Goal: Participate in discussion: Engage in conversation with other users on a specific topic

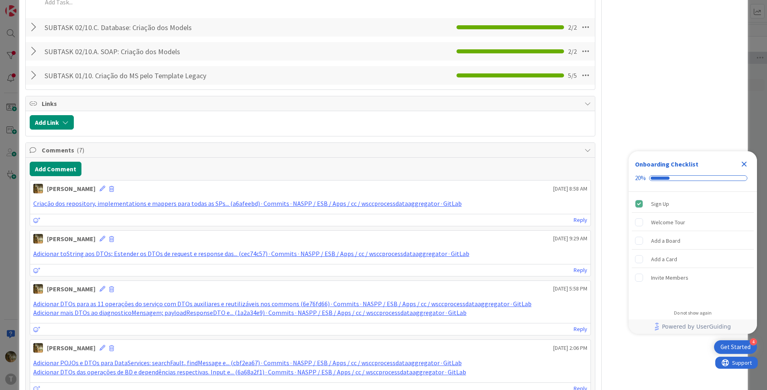
scroll to position [535, 0]
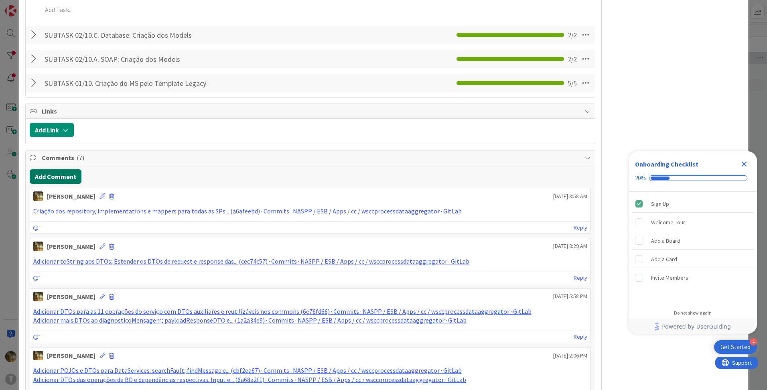
click at [56, 181] on button "Add Comment" at bounding box center [56, 176] width 52 height 14
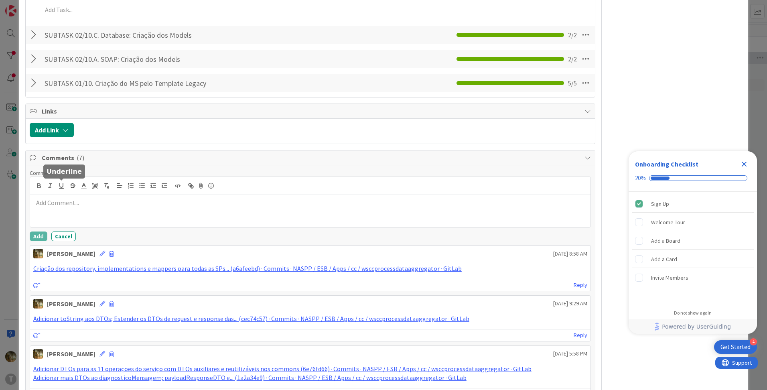
scroll to position [0, 0]
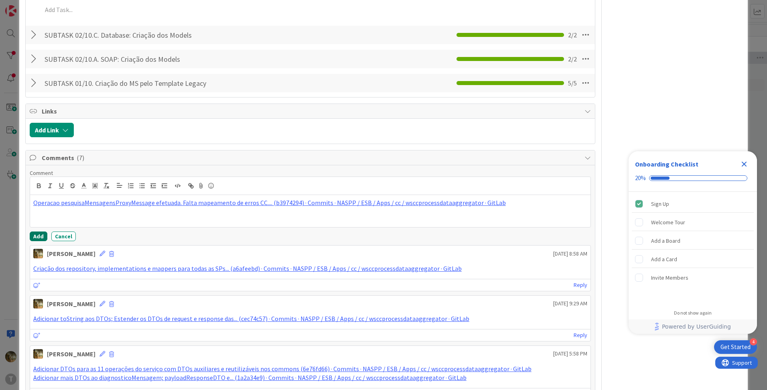
click at [43, 234] on button "Add" at bounding box center [39, 237] width 18 height 10
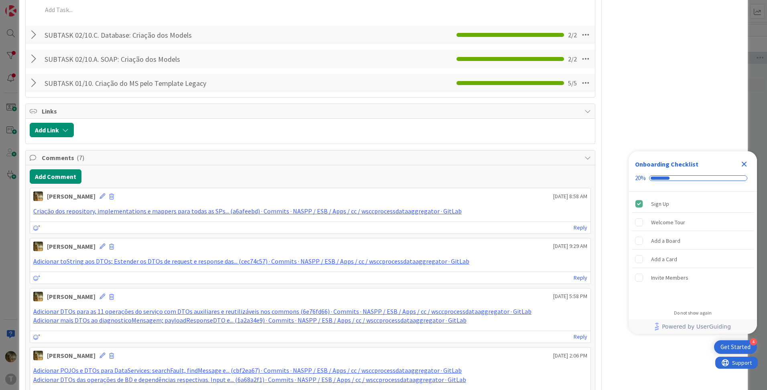
type textarea "x"
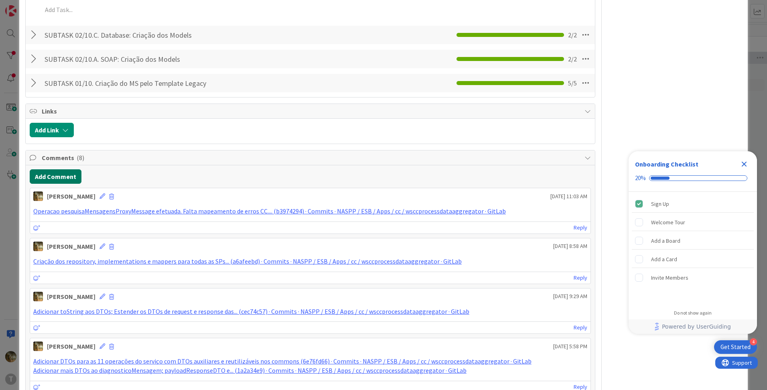
click at [62, 179] on button "Add Comment" at bounding box center [56, 176] width 52 height 14
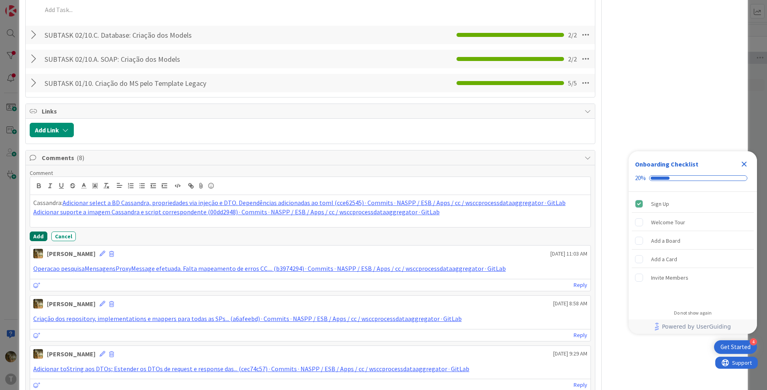
click at [40, 234] on button "Add" at bounding box center [39, 237] width 18 height 10
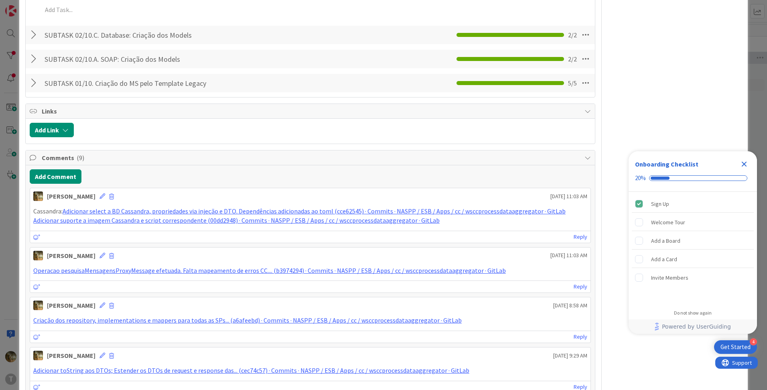
click at [745, 163] on icon "Close Checklist" at bounding box center [745, 164] width 10 height 10
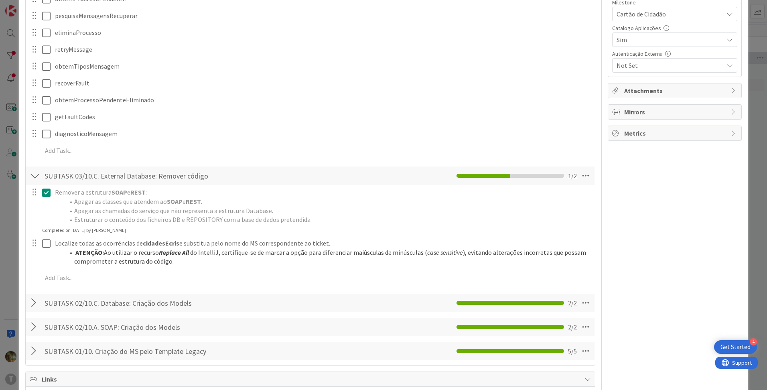
scroll to position [268, 0]
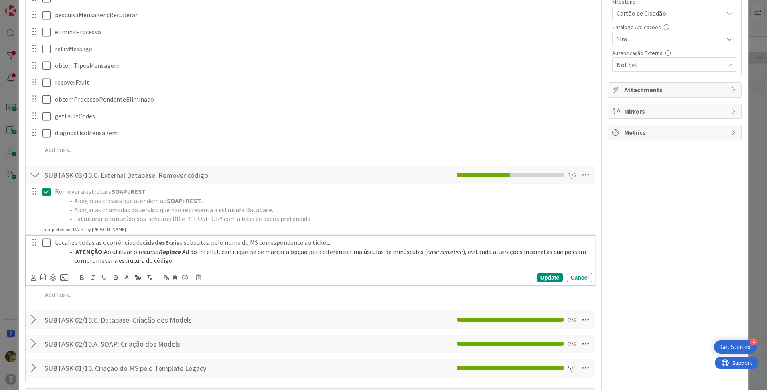
click at [46, 243] on icon at bounding box center [46, 243] width 8 height 10
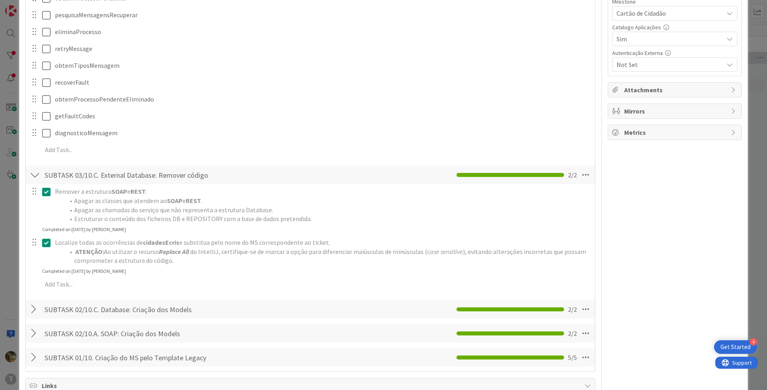
type textarea "x"
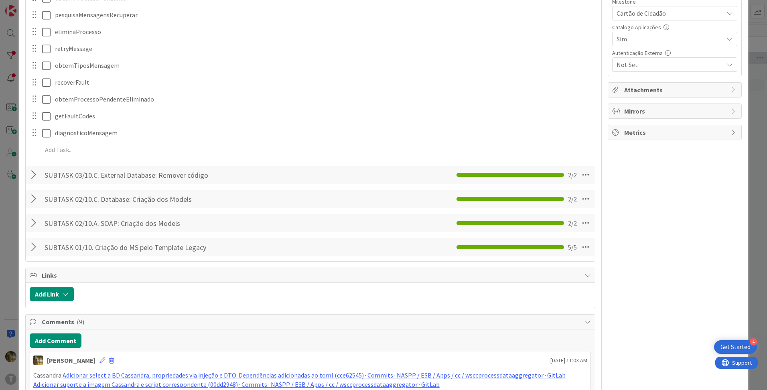
click at [32, 173] on div at bounding box center [35, 175] width 10 height 14
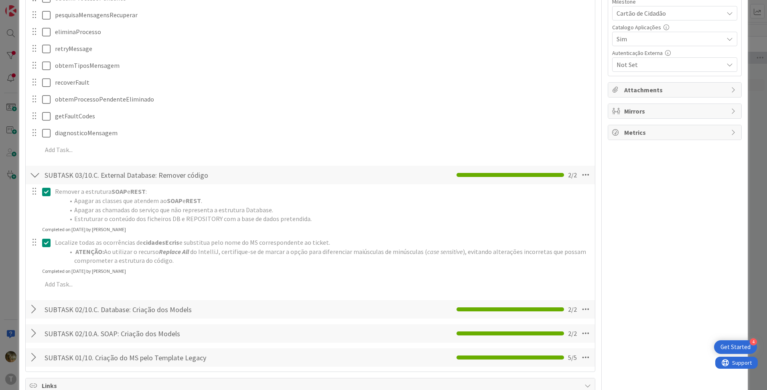
click at [31, 174] on div at bounding box center [35, 175] width 10 height 14
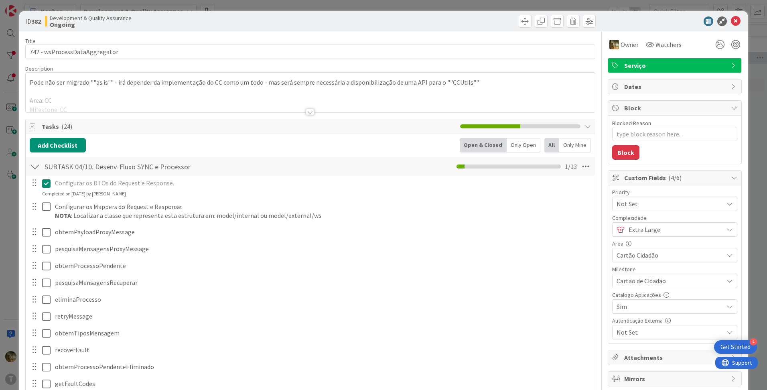
scroll to position [134, 0]
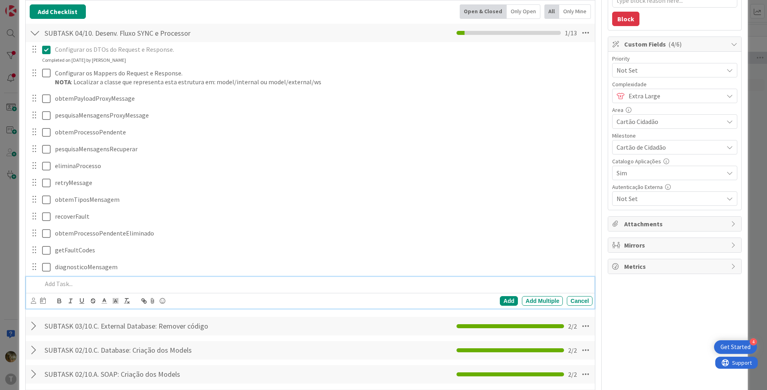
click at [81, 283] on p at bounding box center [315, 283] width 547 height 9
click at [505, 299] on div "Add" at bounding box center [509, 301] width 18 height 10
type textarea "x"
